Goal: Transaction & Acquisition: Purchase product/service

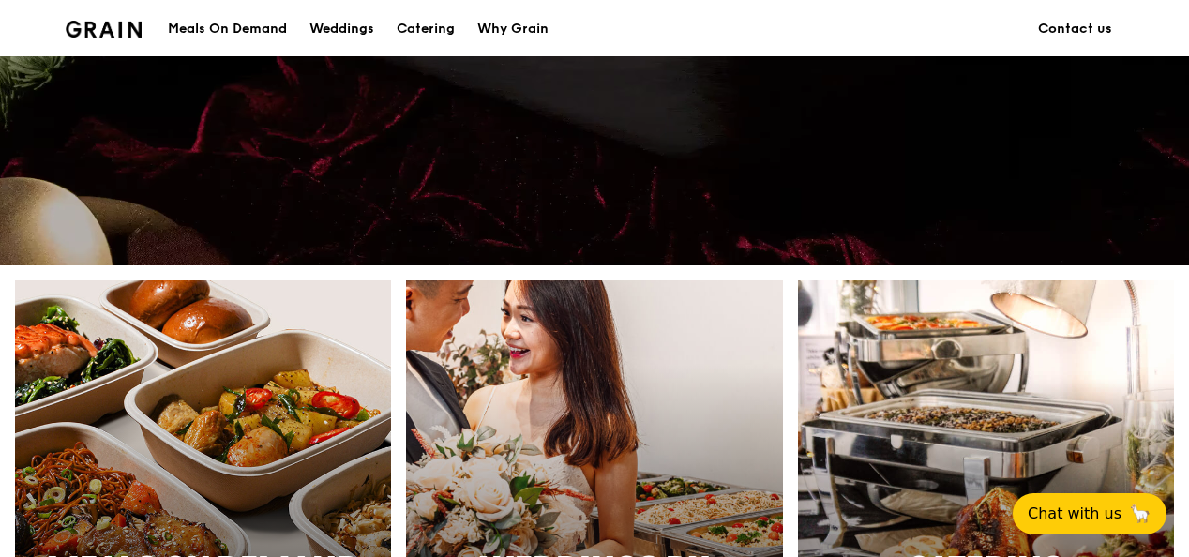
scroll to position [656, 0]
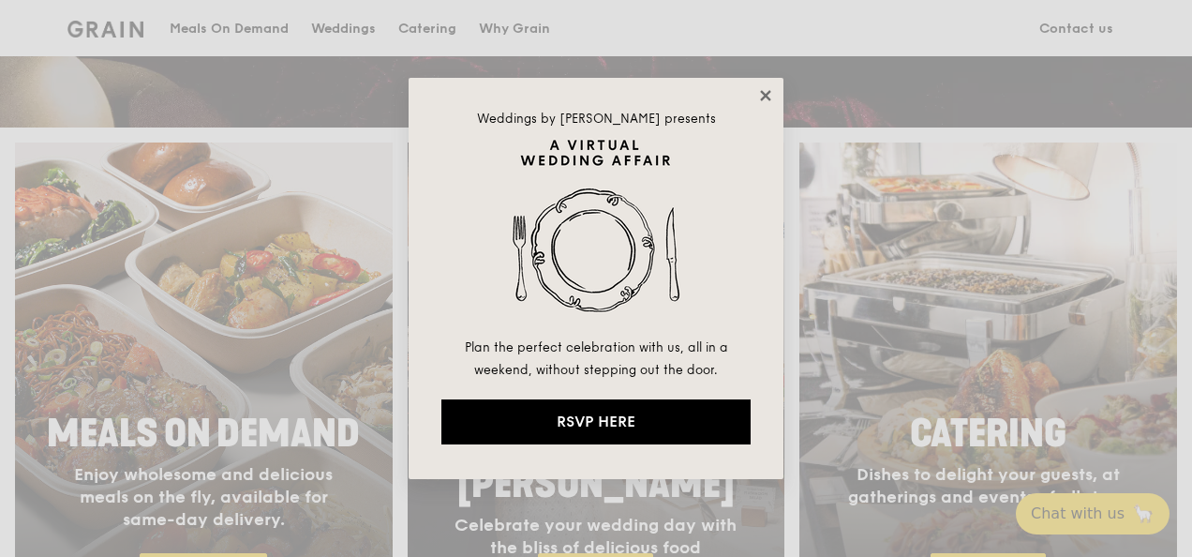
click at [762, 93] on icon at bounding box center [765, 95] width 10 height 10
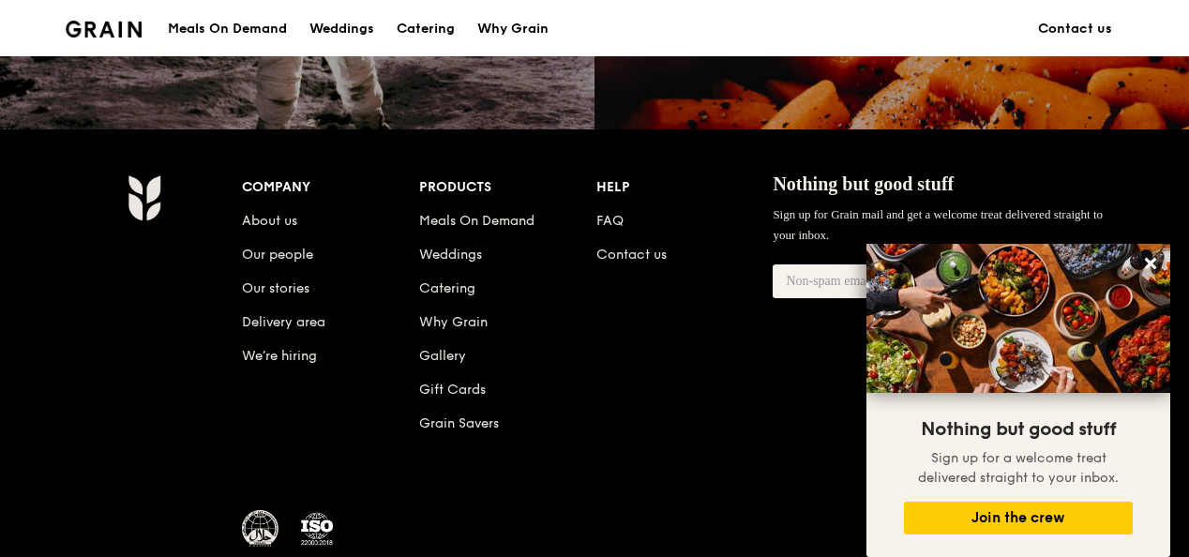
scroll to position [1969, 0]
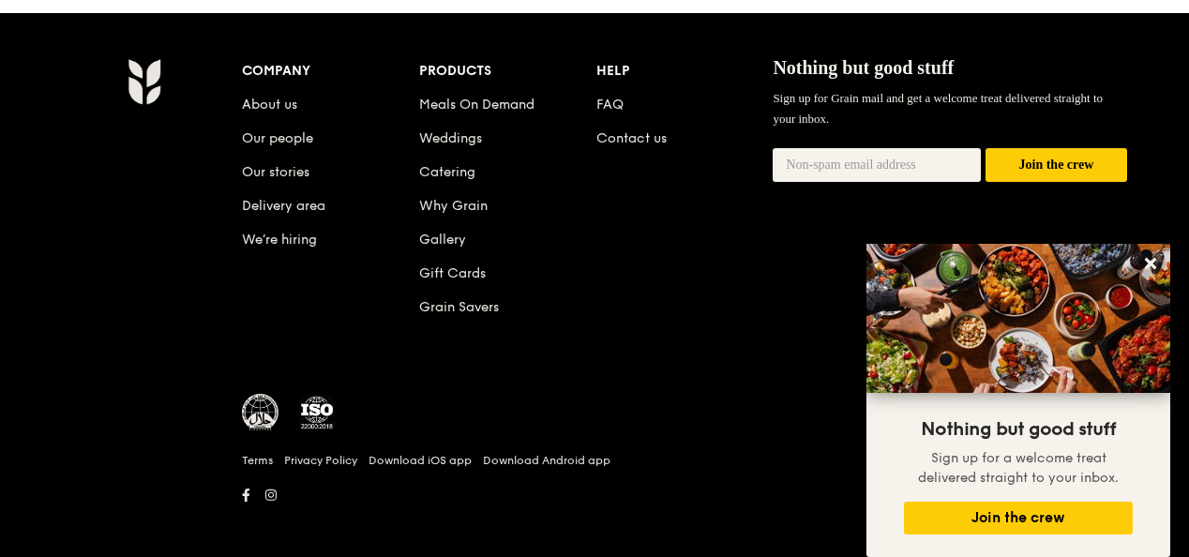
click at [465, 313] on li "Grain Savers" at bounding box center [507, 304] width 177 height 34
click at [465, 315] on link "Grain Savers" at bounding box center [459, 307] width 80 height 16
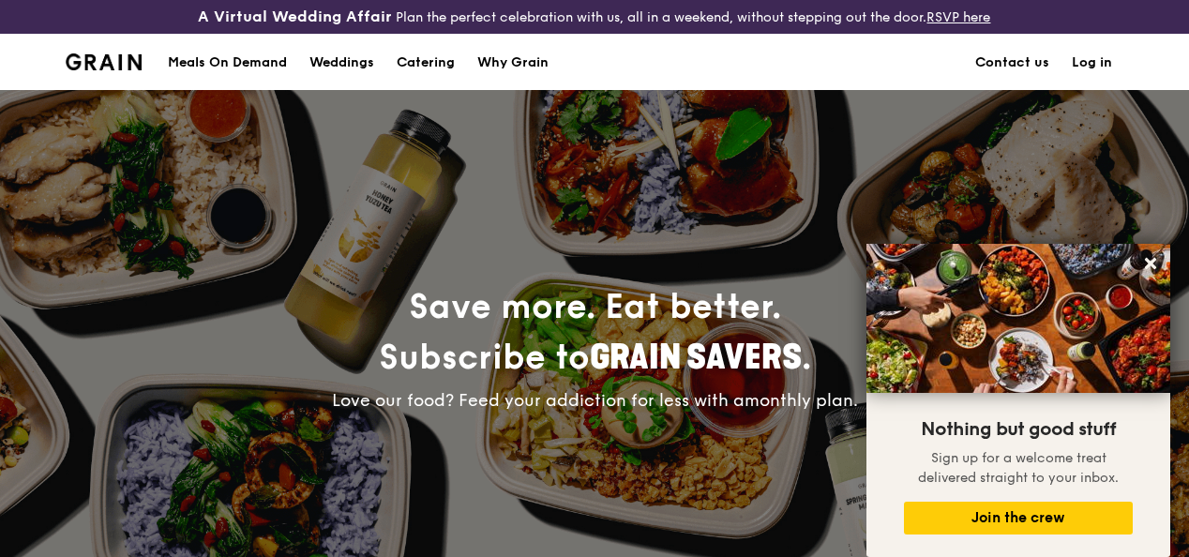
click at [234, 79] on div "Meals On Demand" at bounding box center [227, 63] width 119 height 56
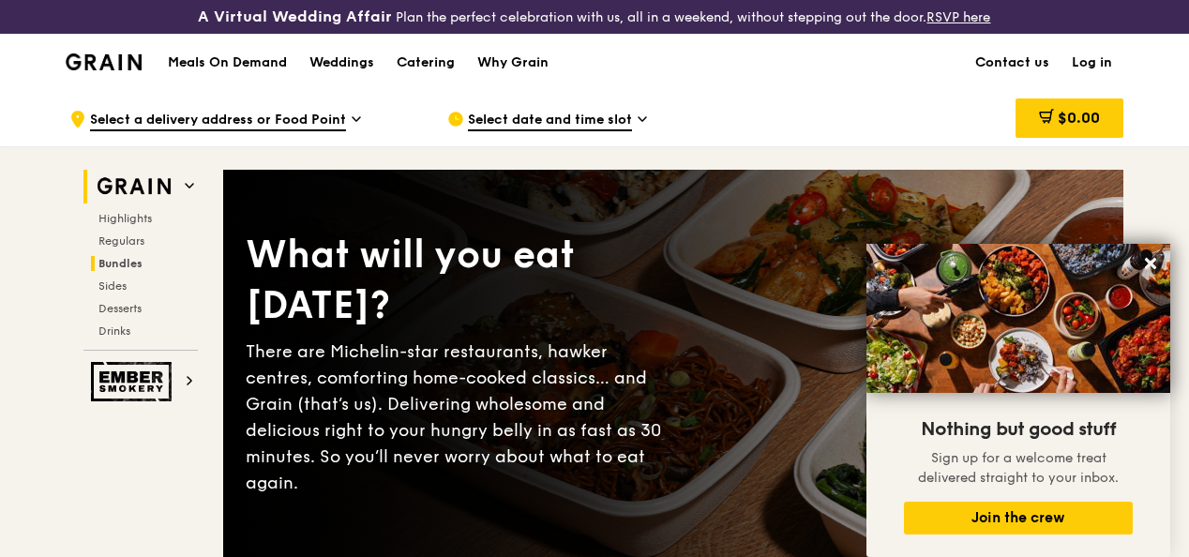
click at [139, 270] on span "Bundles" at bounding box center [120, 263] width 44 height 13
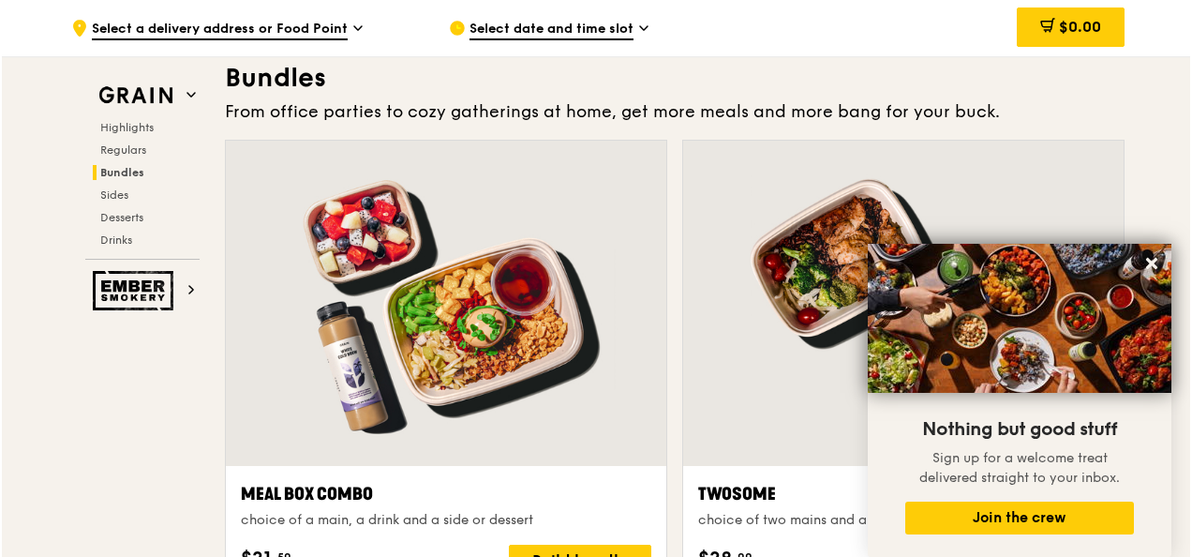
scroll to position [2839, 0]
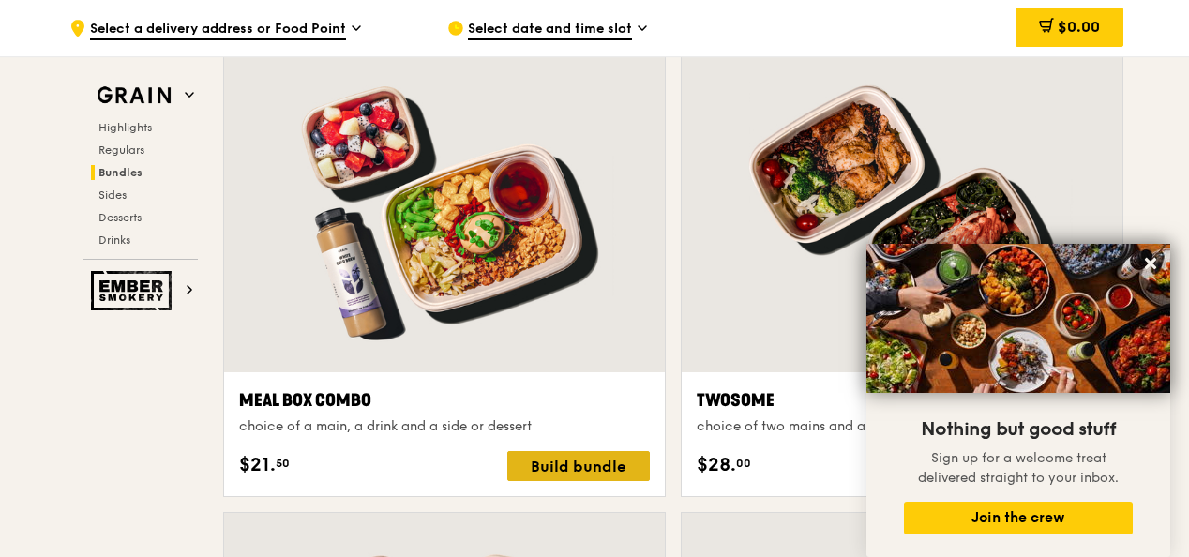
click at [553, 474] on div "Build bundle" at bounding box center [578, 466] width 142 height 30
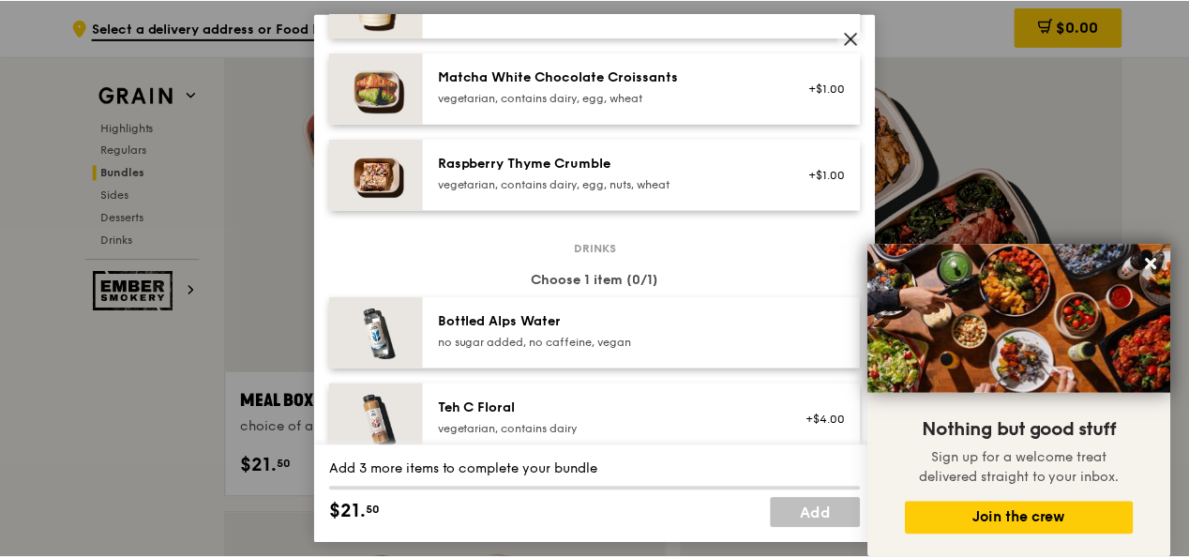
scroll to position [1695, 0]
